Goal: Check status: Check status

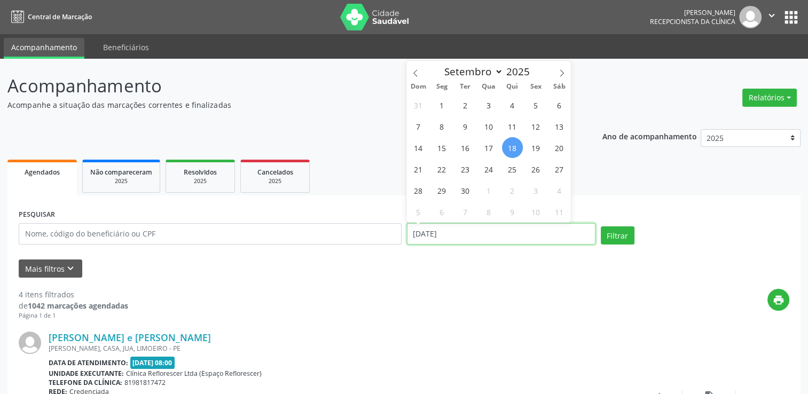
drag, startPoint x: 508, startPoint y: 242, endPoint x: 515, endPoint y: 222, distance: 21.5
click at [508, 241] on input "[DATE]" at bounding box center [501, 233] width 189 height 21
click at [531, 144] on span "19" at bounding box center [536, 147] width 21 height 21
type input "[DATE]"
click at [531, 144] on span "19" at bounding box center [536, 147] width 21 height 21
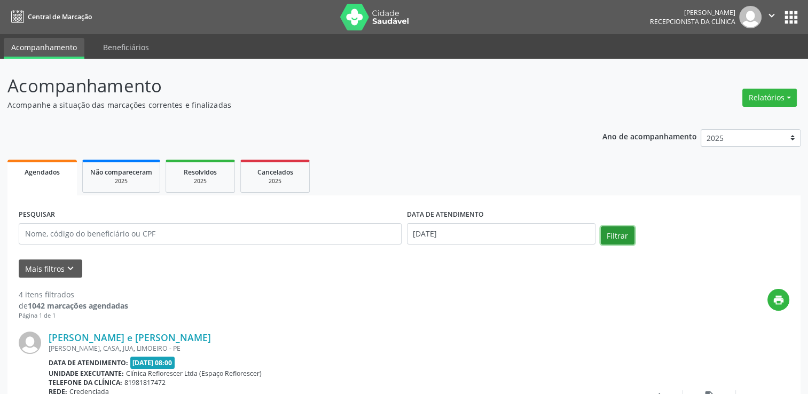
click at [622, 236] on button "Filtrar" at bounding box center [618, 235] width 34 height 18
click at [385, 109] on p "Acompanhe a situação das marcações correntes e finalizadas" at bounding box center [284, 104] width 555 height 11
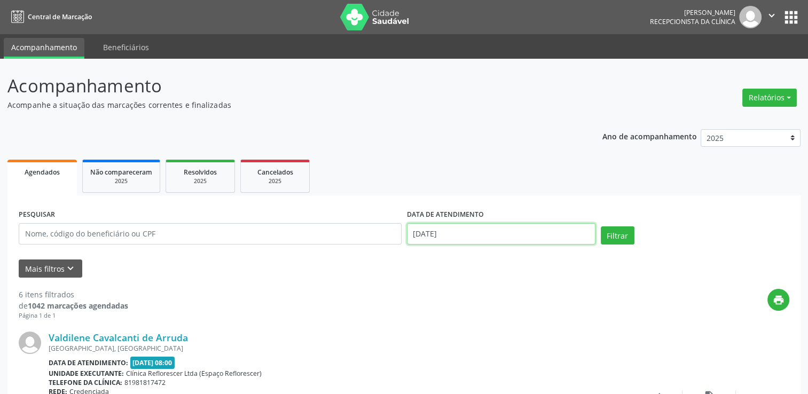
click at [481, 234] on input "[DATE]" at bounding box center [501, 233] width 189 height 21
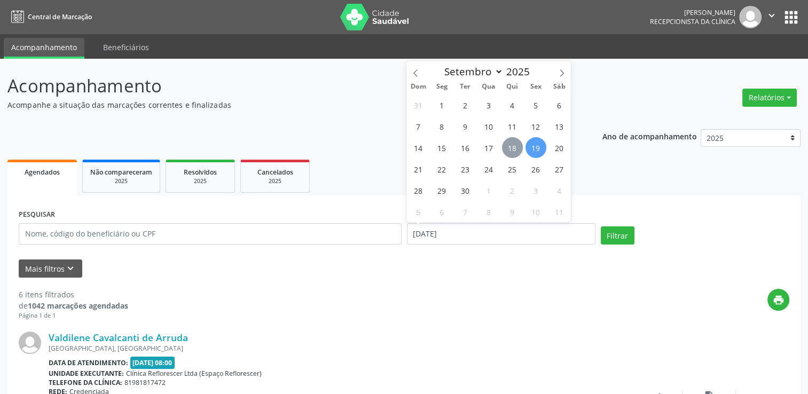
click at [512, 146] on span "18" at bounding box center [512, 147] width 21 height 21
type input "[DATE]"
click at [512, 146] on span "18" at bounding box center [512, 147] width 21 height 21
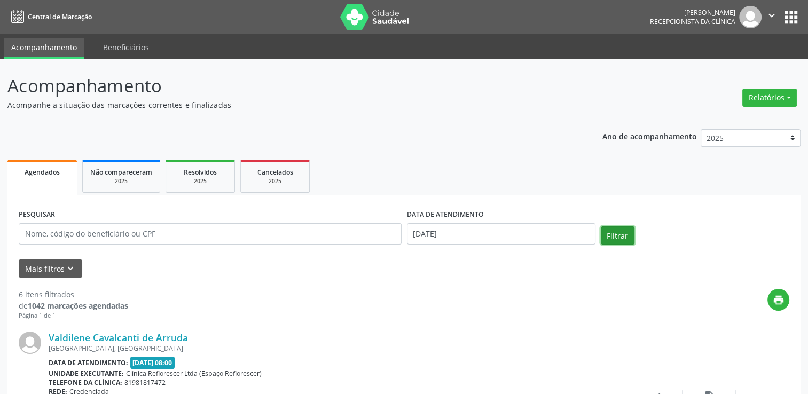
click at [613, 231] on button "Filtrar" at bounding box center [618, 235] width 34 height 18
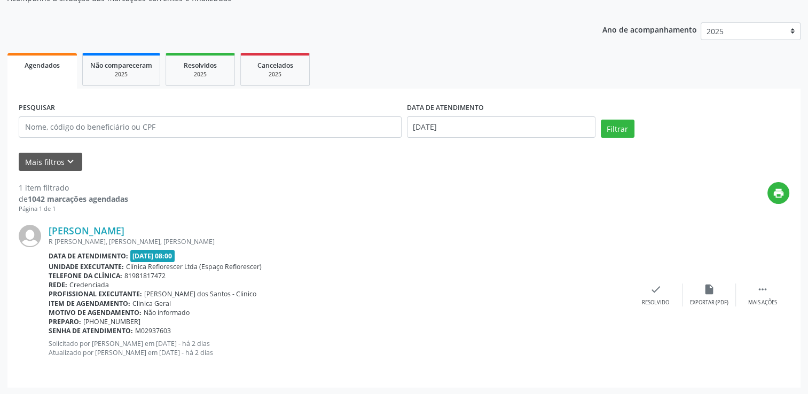
scroll to position [107, 0]
click at [76, 229] on link "[PERSON_NAME]" at bounding box center [87, 231] width 76 height 12
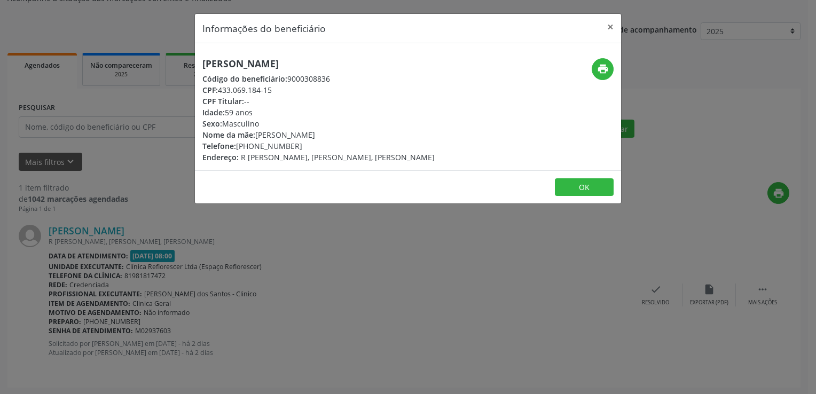
click at [449, 228] on div "Informações do beneficiário × [PERSON_NAME] Código do beneficiário: 9000308836 …" at bounding box center [408, 197] width 816 height 394
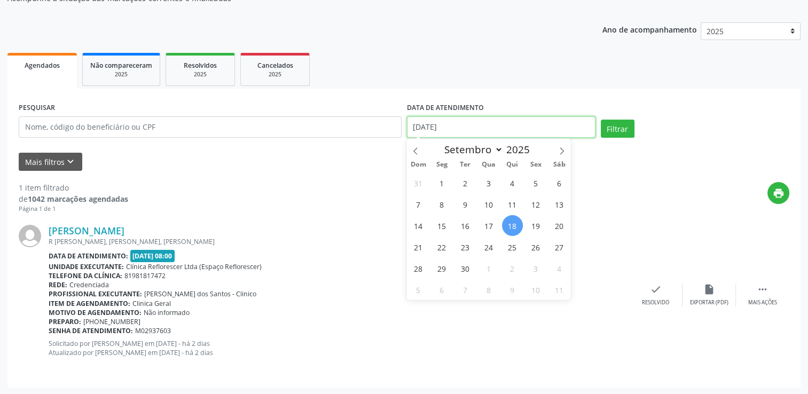
click at [451, 129] on input "[DATE]" at bounding box center [501, 126] width 189 height 21
click at [535, 224] on span "19" at bounding box center [536, 225] width 21 height 21
type input "[DATE]"
click at [535, 224] on span "19" at bounding box center [536, 225] width 21 height 21
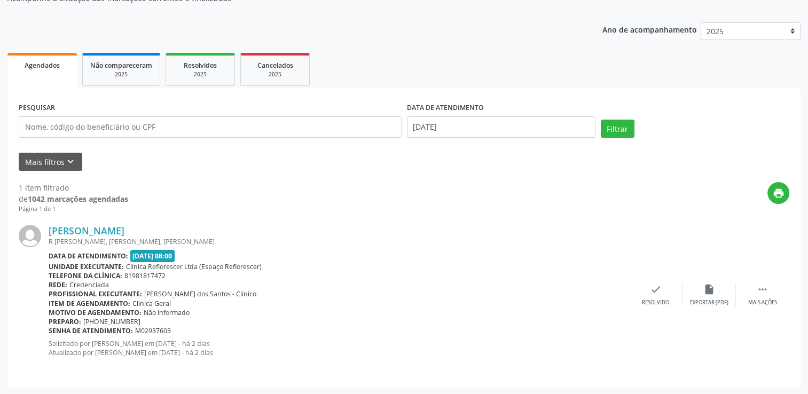
click at [643, 125] on div "Filtrar" at bounding box center [695, 133] width 194 height 26
drag, startPoint x: 620, startPoint y: 124, endPoint x: 615, endPoint y: 127, distance: 5.5
click at [619, 124] on button "Filtrar" at bounding box center [618, 129] width 34 height 18
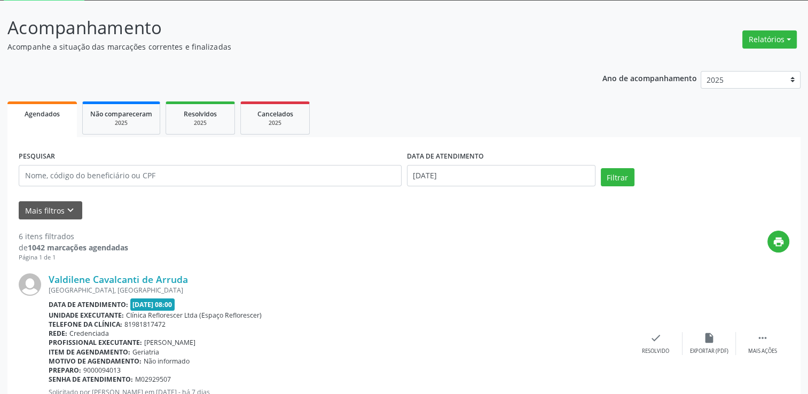
scroll to position [0, 0]
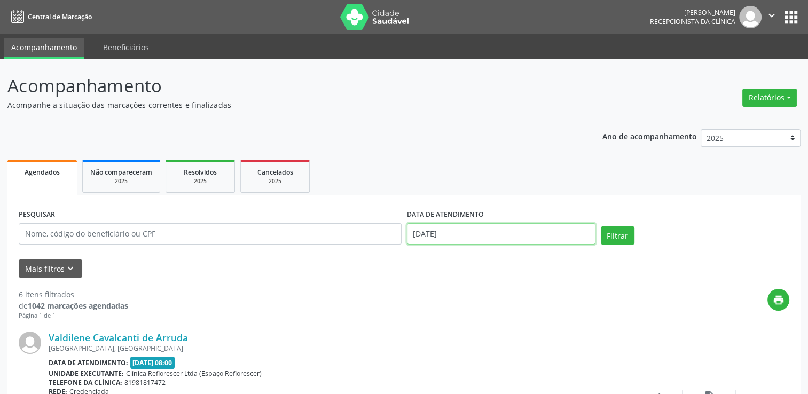
click at [514, 228] on input "[DATE]" at bounding box center [501, 233] width 189 height 21
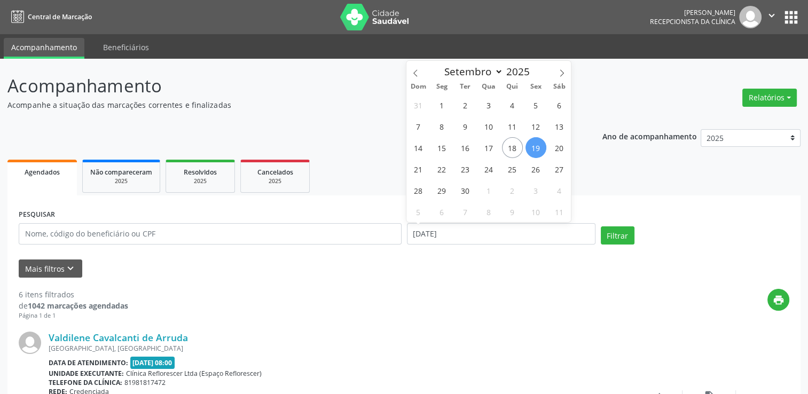
click at [536, 148] on span "19" at bounding box center [536, 147] width 21 height 21
type input "[DATE]"
click at [535, 147] on span "19" at bounding box center [536, 147] width 21 height 21
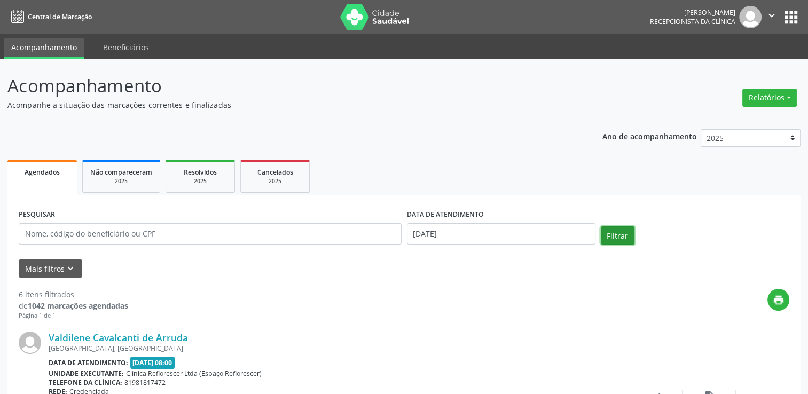
click at [621, 239] on button "Filtrar" at bounding box center [618, 235] width 34 height 18
